Goal: Information Seeking & Learning: Learn about a topic

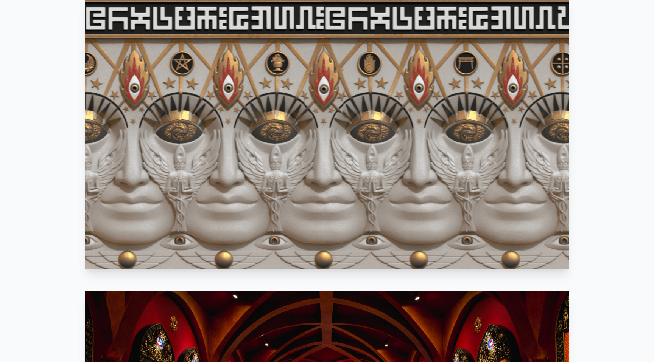
scroll to position [539, 0]
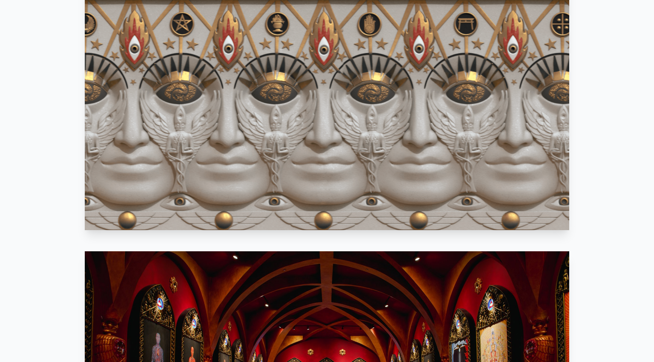
click at [233, 163] on video "Your browser does not support the video tag." at bounding box center [327, 94] width 484 height 272
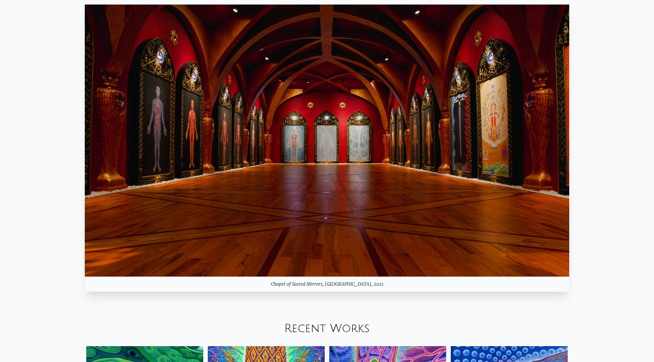
scroll to position [863, 0]
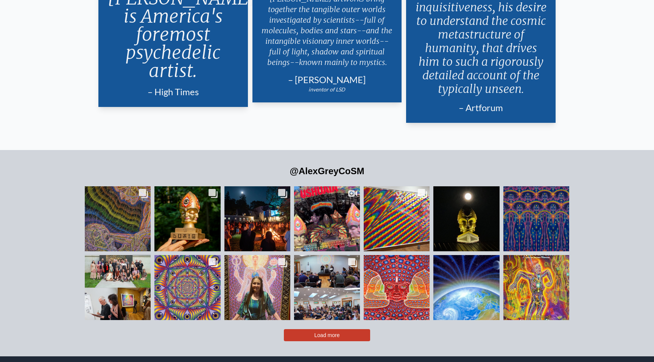
scroll to position [1843, 0]
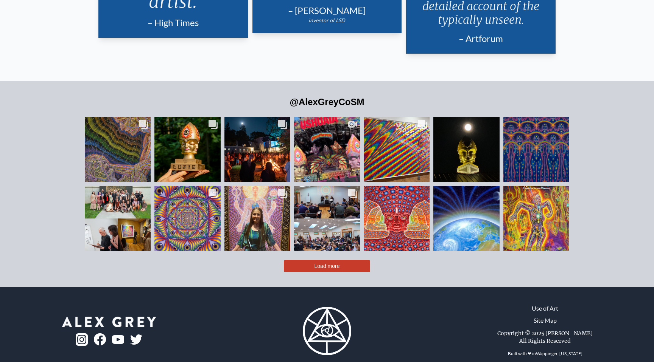
click at [545, 316] on link "Site Map" at bounding box center [545, 320] width 23 height 9
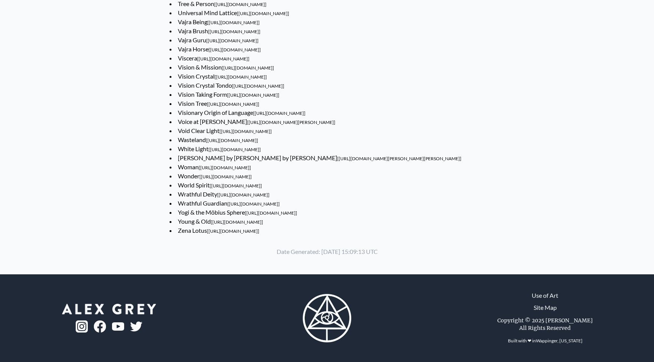
scroll to position [4297, 0]
click at [261, 149] on span "[[URL][DOMAIN_NAME]]" at bounding box center [234, 150] width 52 height 6
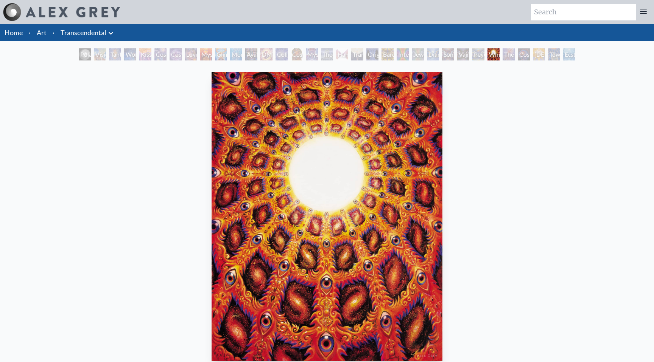
click at [185, 54] on div "Love is a Cosmic Force" at bounding box center [191, 54] width 12 height 12
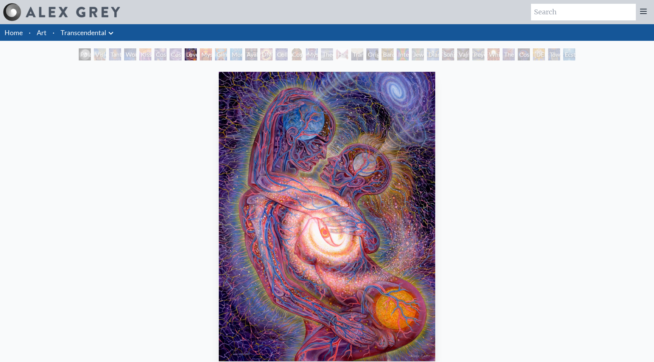
click at [281, 56] on div "Collective Vision" at bounding box center [281, 54] width 12 height 12
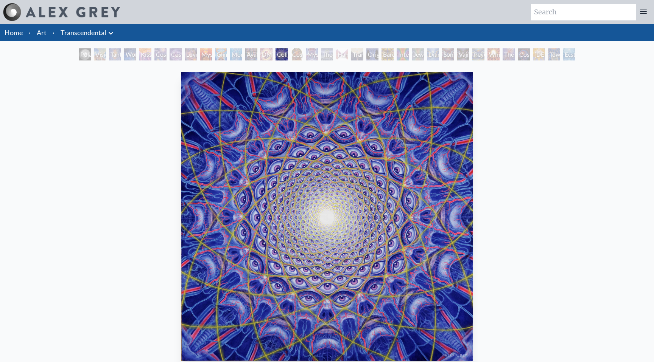
click at [306, 54] on div "Mystic Eye" at bounding box center [312, 54] width 12 height 12
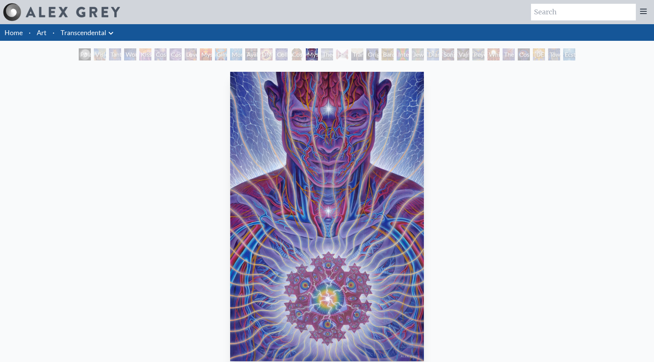
click at [333, 52] on div "Theologue" at bounding box center [327, 54] width 12 height 12
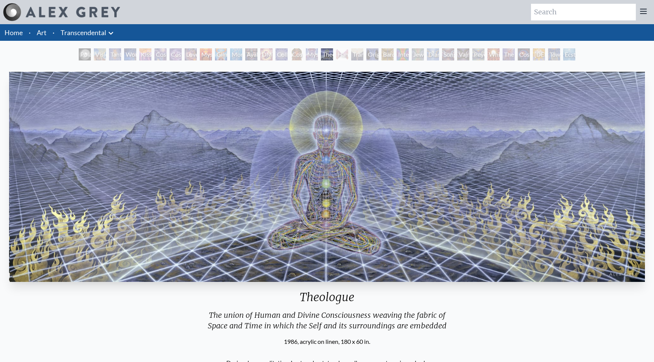
click at [348, 53] on div "Hands that See" at bounding box center [342, 54] width 12 height 12
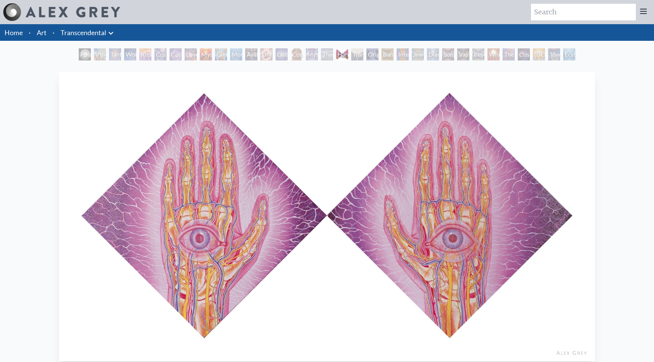
click at [348, 54] on div "Hands that See" at bounding box center [342, 54] width 12 height 12
click at [369, 54] on div "Original Face" at bounding box center [372, 54] width 12 height 12
